Goal: Task Accomplishment & Management: Manage account settings

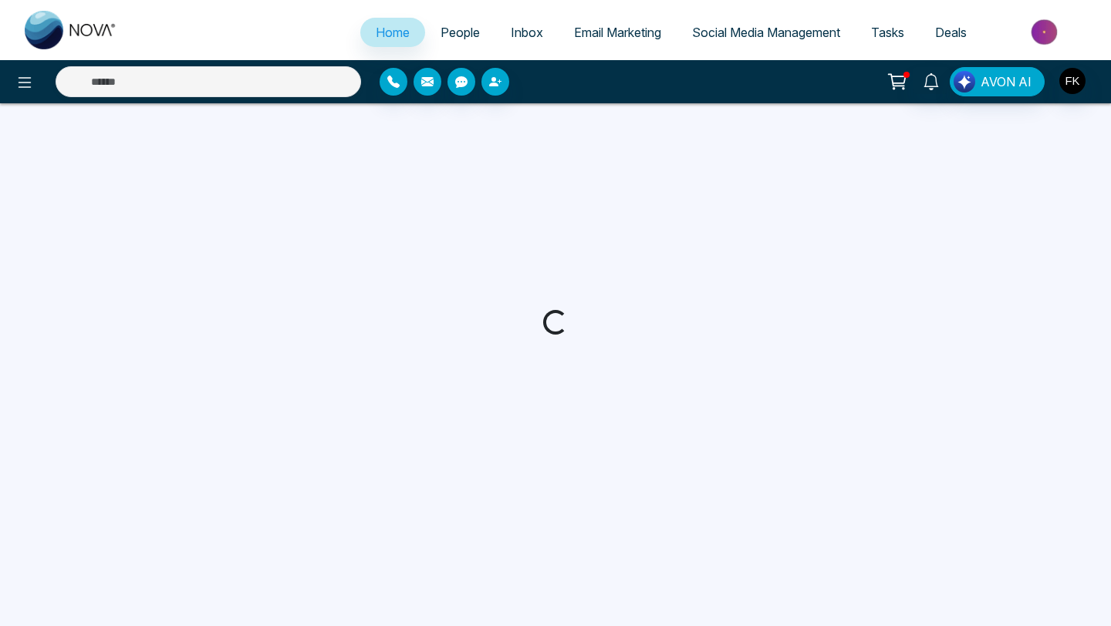
select select "*"
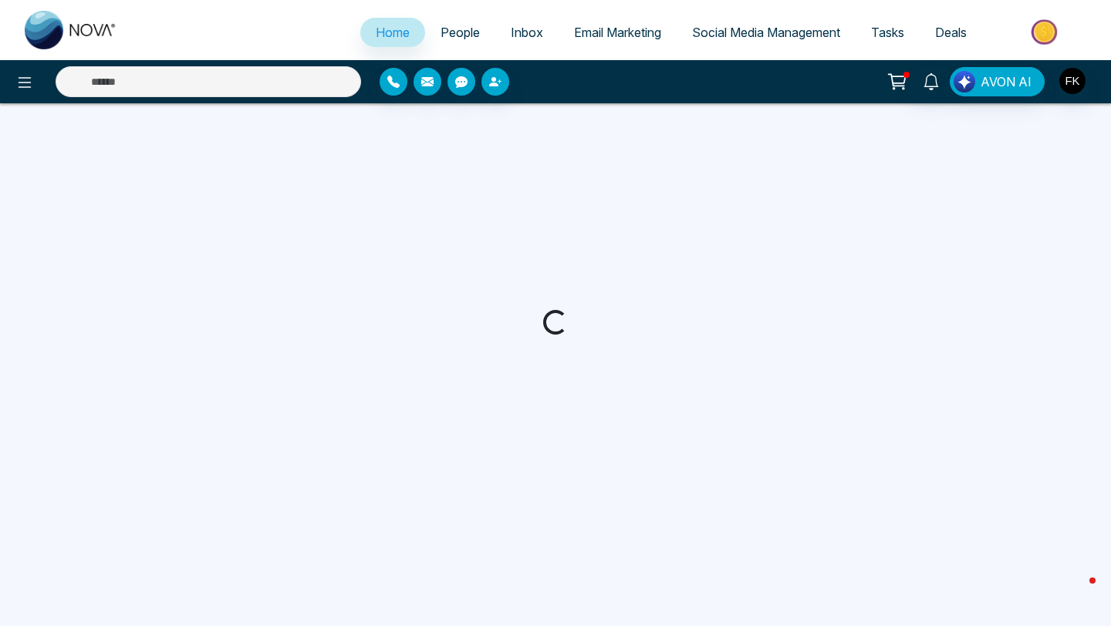
select select "*"
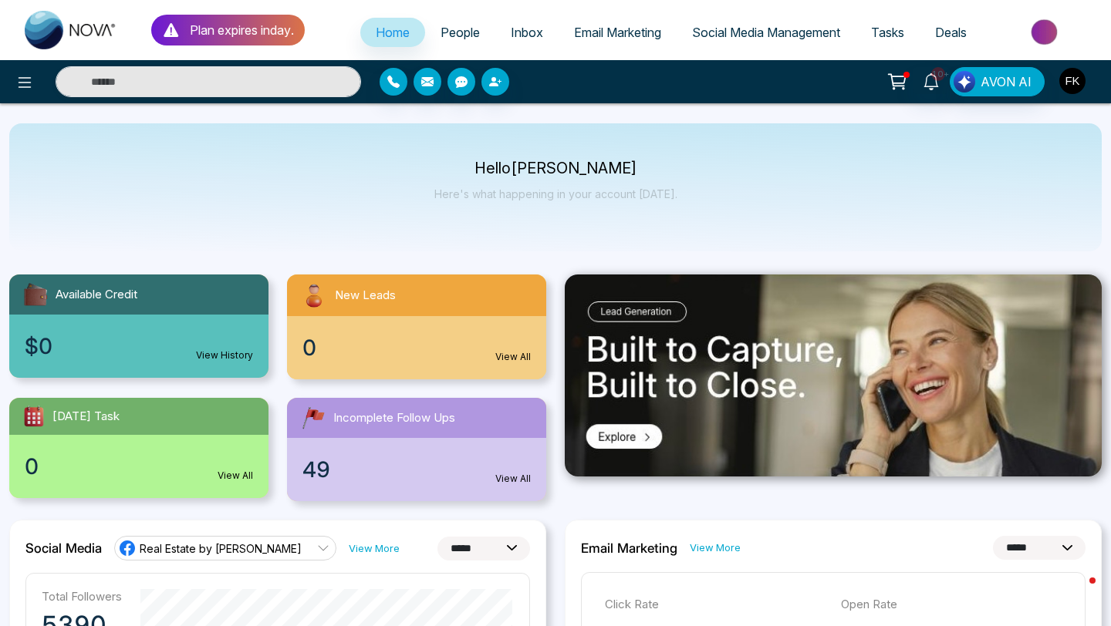
click at [1070, 84] on img "button" at bounding box center [1072, 81] width 26 height 26
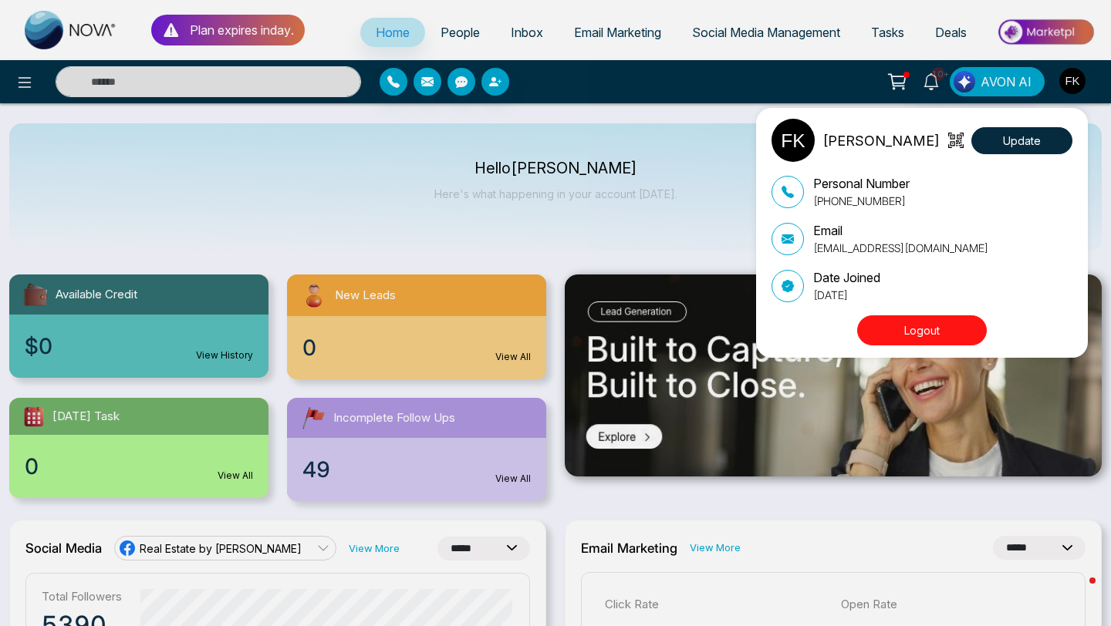
click at [29, 77] on div "Farah Khan Update Personal Number +14169983890 Email Farahkhanb@gmail.com Date …" at bounding box center [555, 313] width 1111 height 626
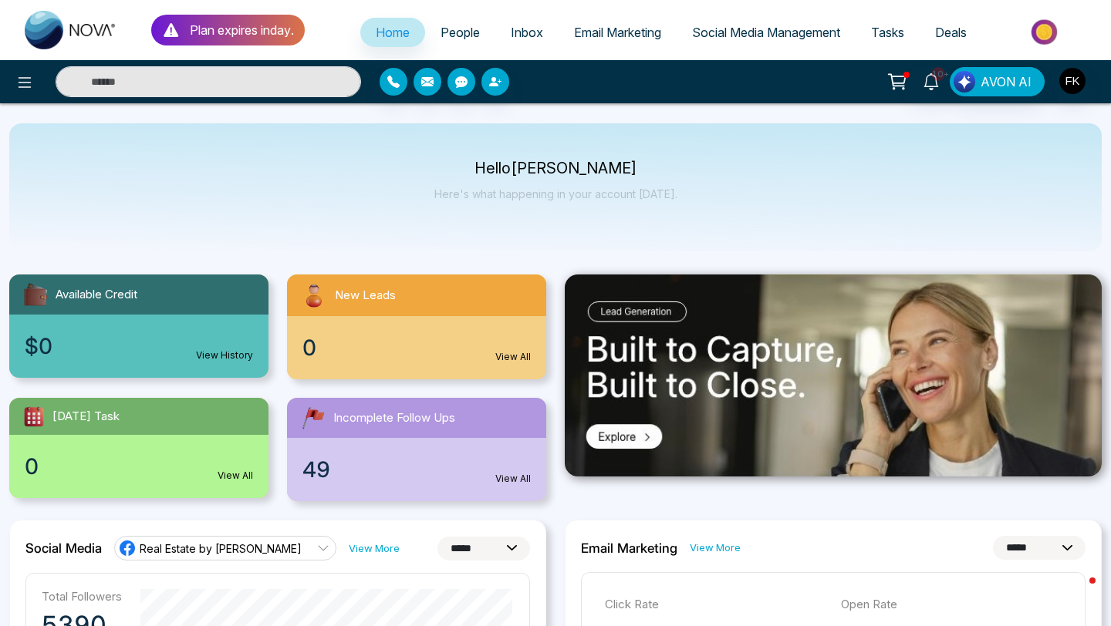
click at [29, 77] on icon at bounding box center [25, 82] width 13 height 11
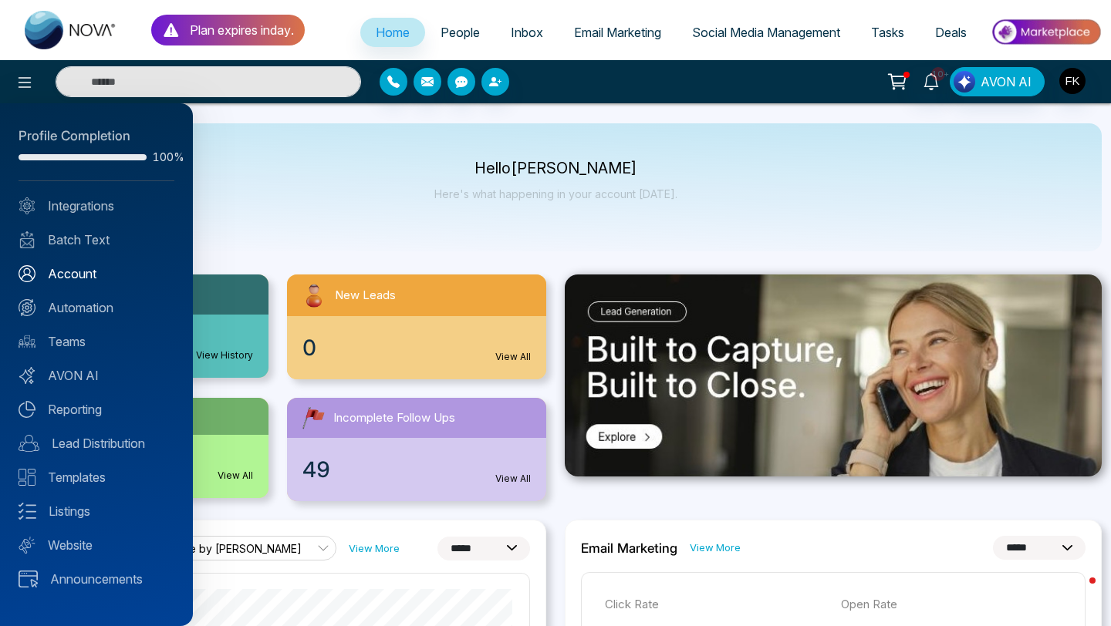
click at [60, 265] on link "Account" at bounding box center [97, 274] width 156 height 19
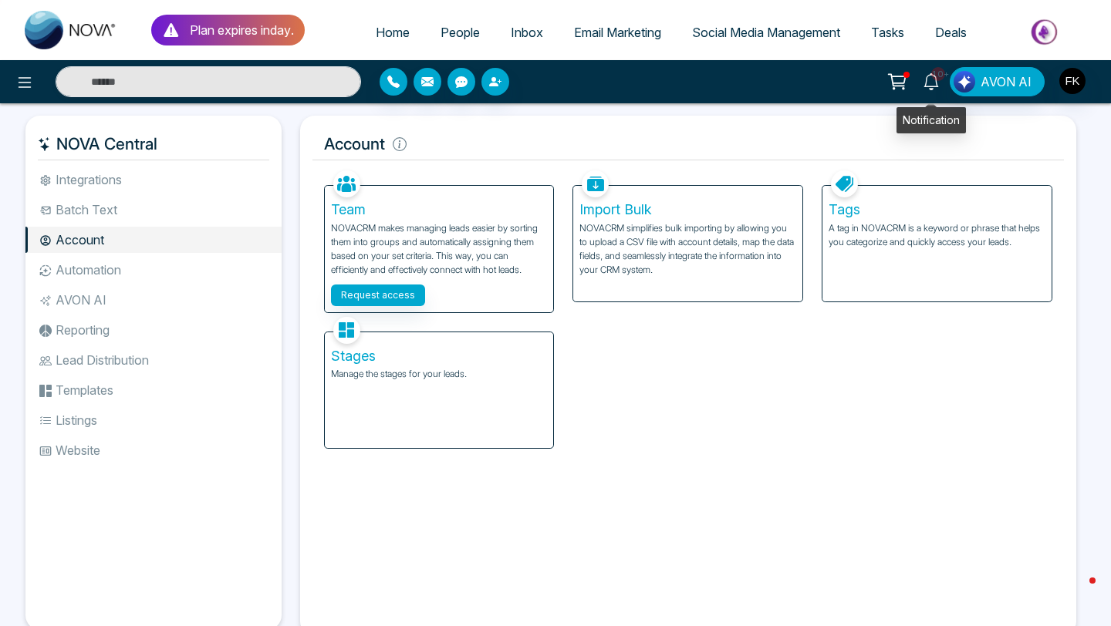
click at [936, 86] on icon at bounding box center [930, 81] width 15 height 17
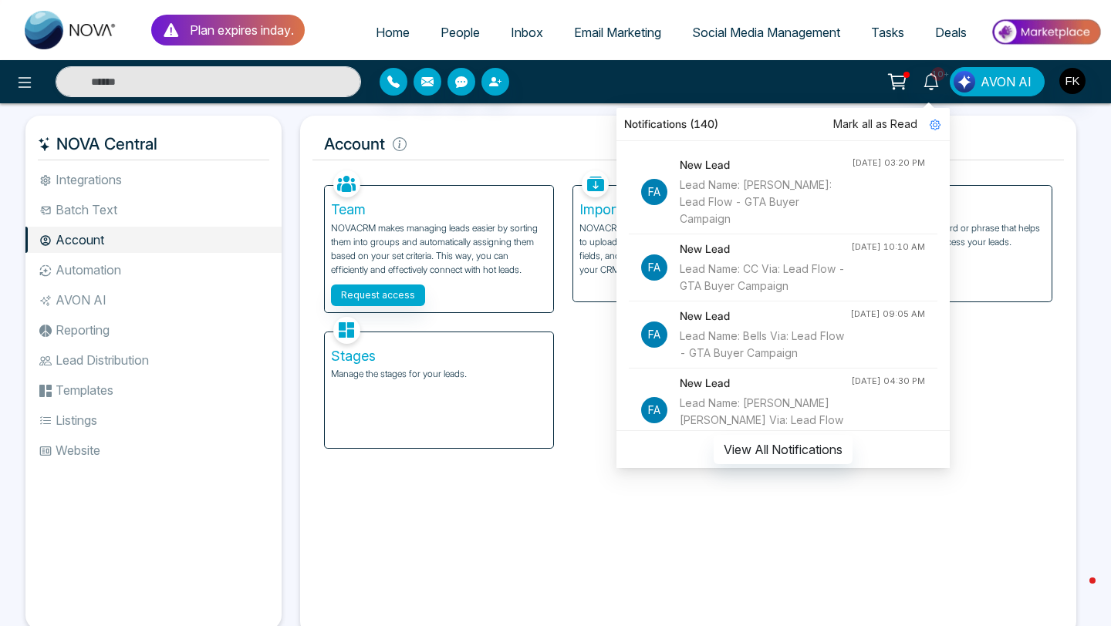
click at [980, 85] on button "AVON AI" at bounding box center [996, 81] width 95 height 29
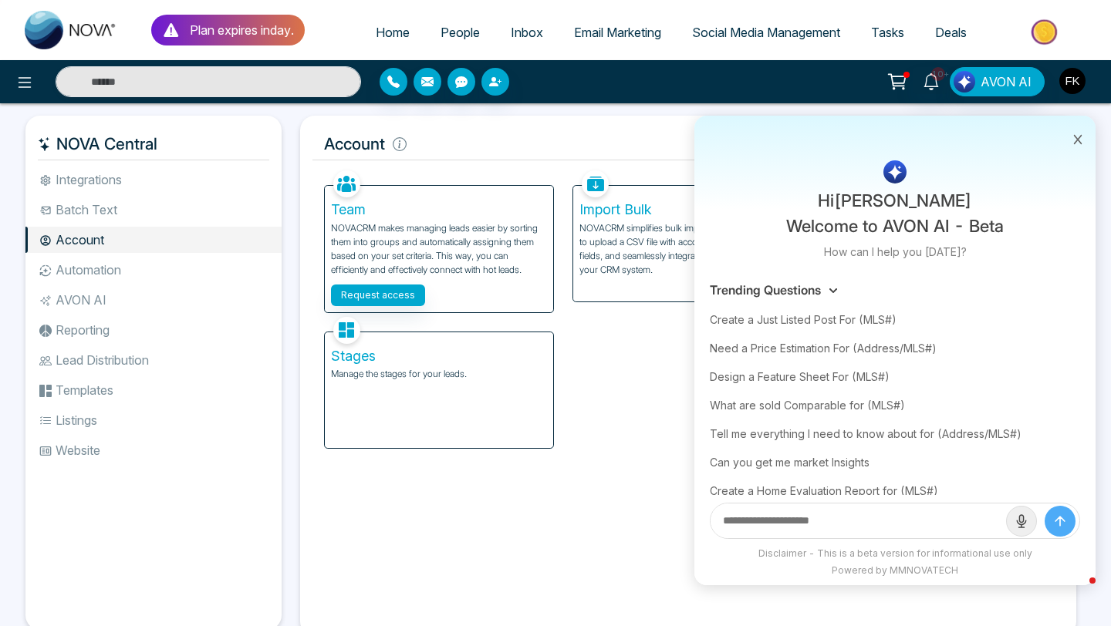
click at [1066, 77] on img "button" at bounding box center [1072, 81] width 26 height 26
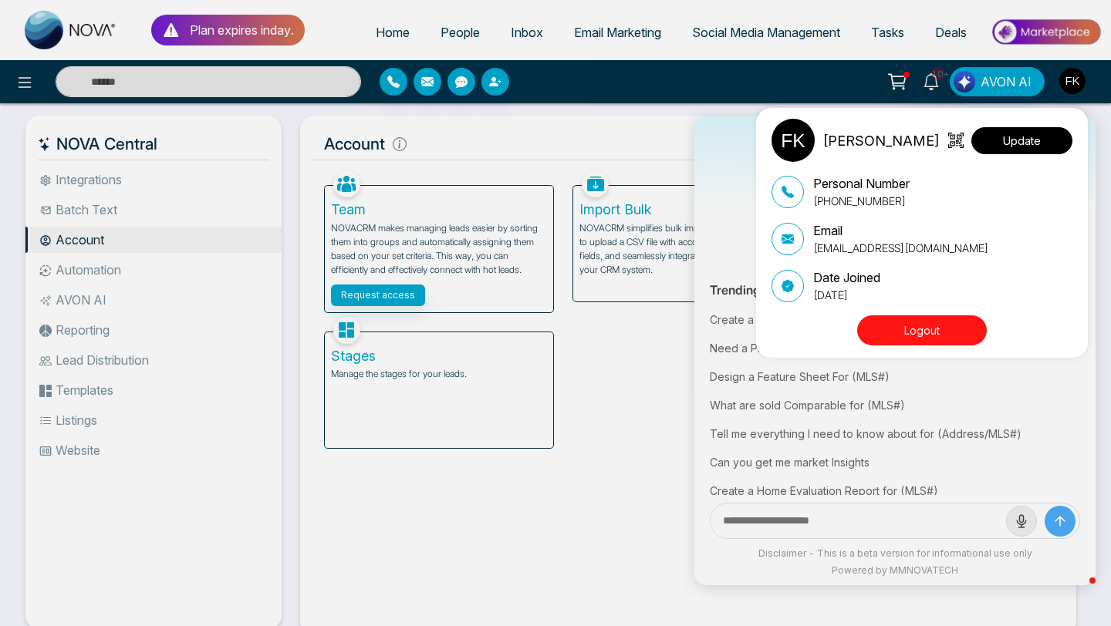
click at [993, 145] on button "Update" at bounding box center [1021, 140] width 101 height 27
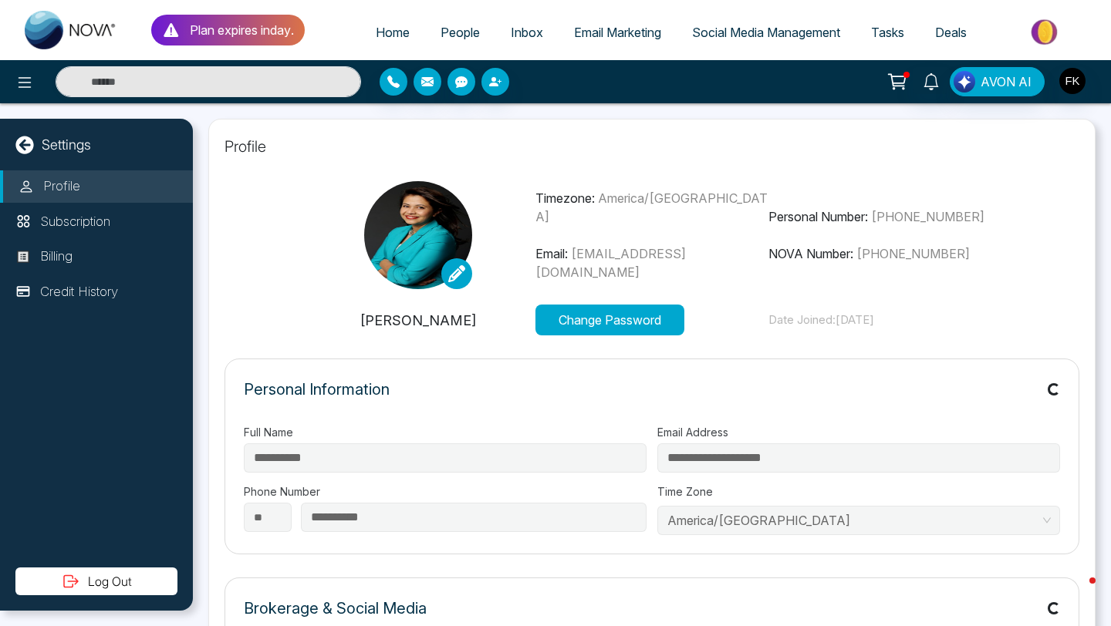
type input "**********"
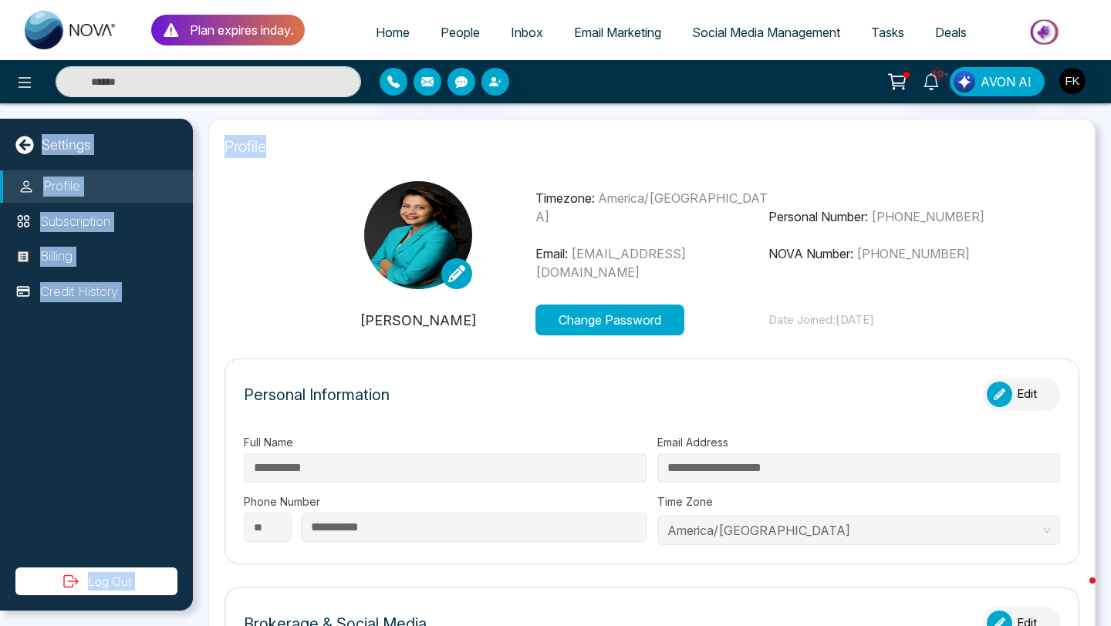
drag, startPoint x: 1078, startPoint y: 167, endPoint x: 1076, endPoint y: 232, distance: 64.8
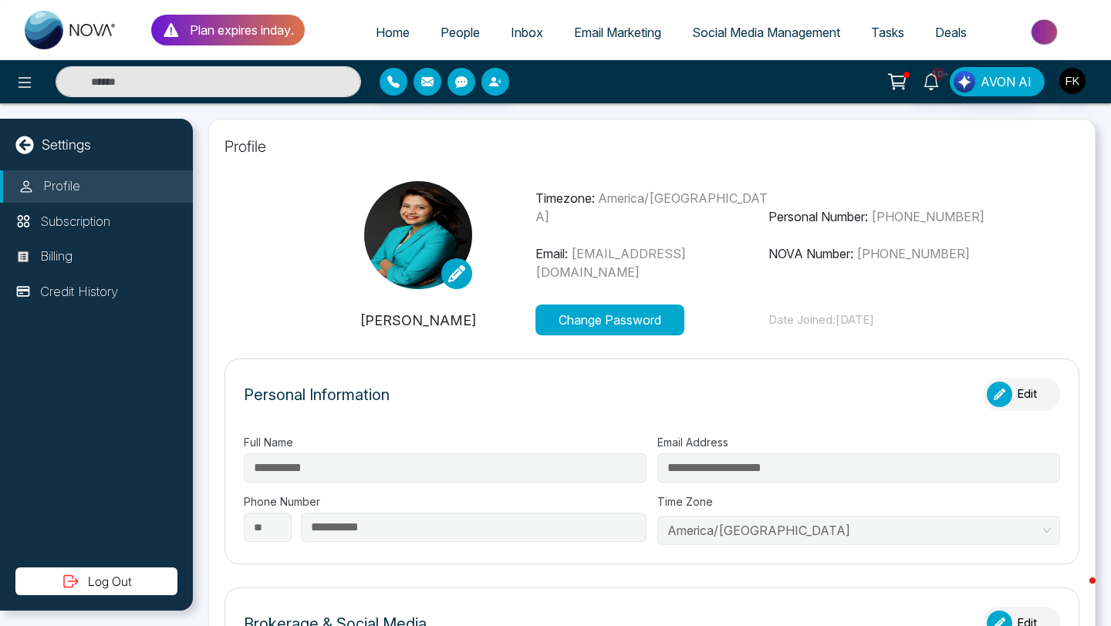
click at [666, 322] on button "Change Password" at bounding box center [609, 320] width 149 height 31
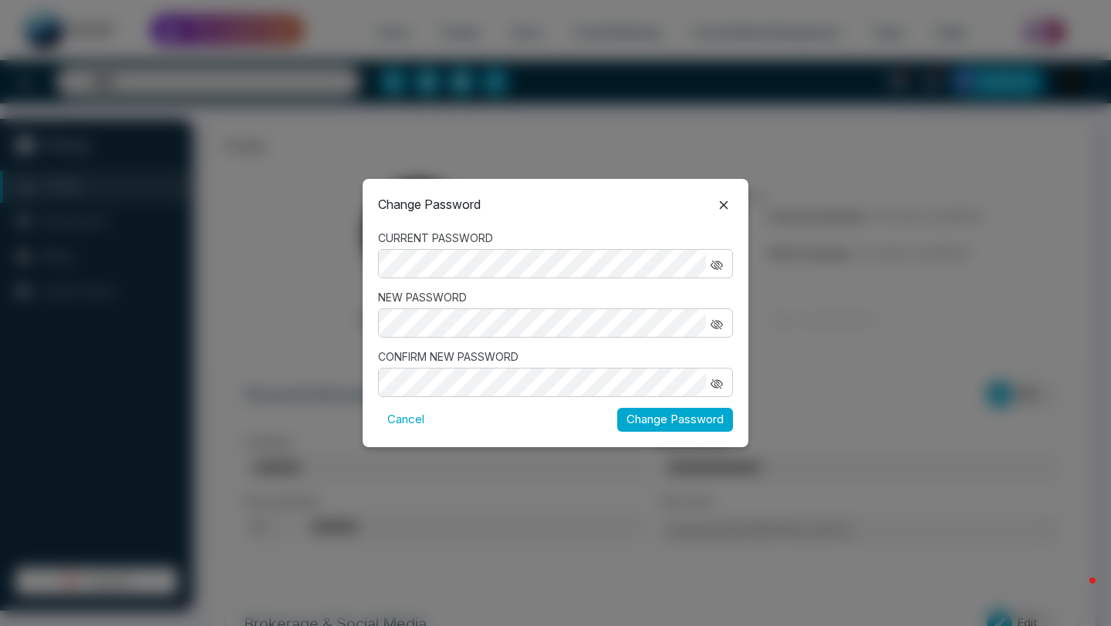
click at [616, 239] on label "CURRENT PASSWORD" at bounding box center [555, 238] width 355 height 16
click at [719, 204] on icon at bounding box center [723, 205] width 19 height 19
